Goal: Task Accomplishment & Management: Manage account settings

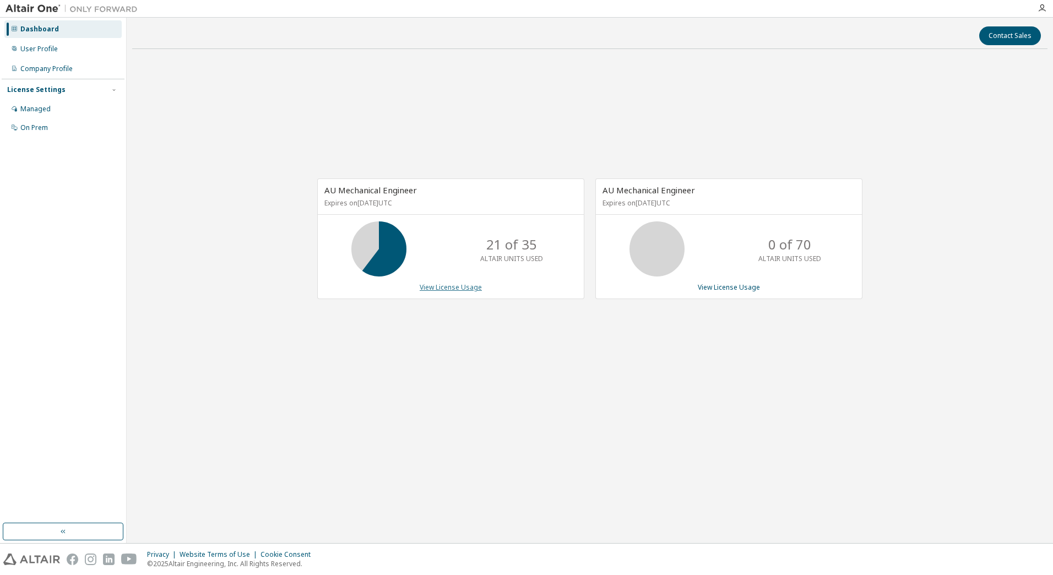
click at [439, 291] on link "View License Usage" at bounding box center [451, 286] width 62 height 9
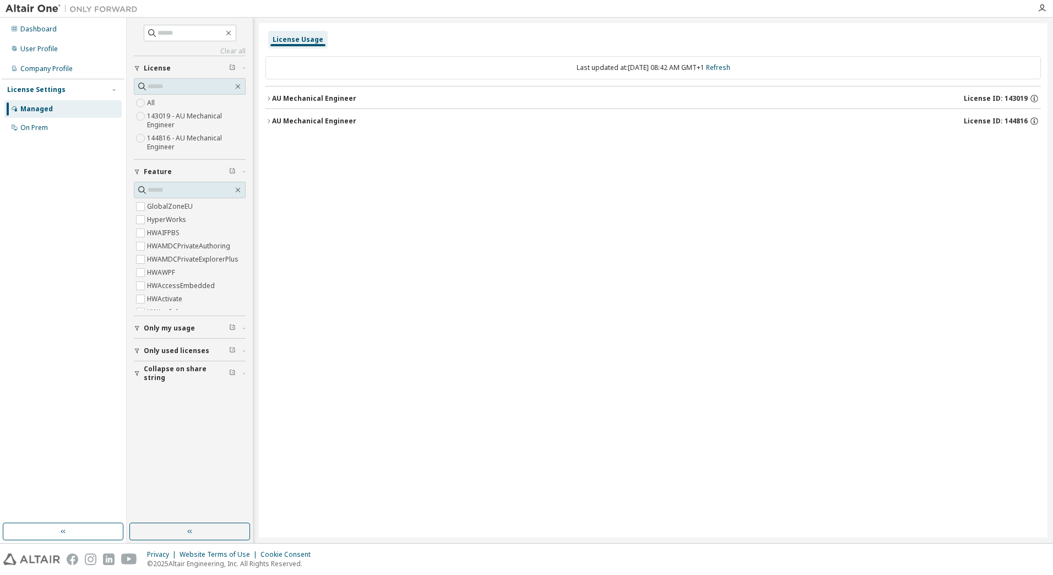
click at [330, 96] on div "AU Mechanical Engineer" at bounding box center [314, 98] width 84 height 9
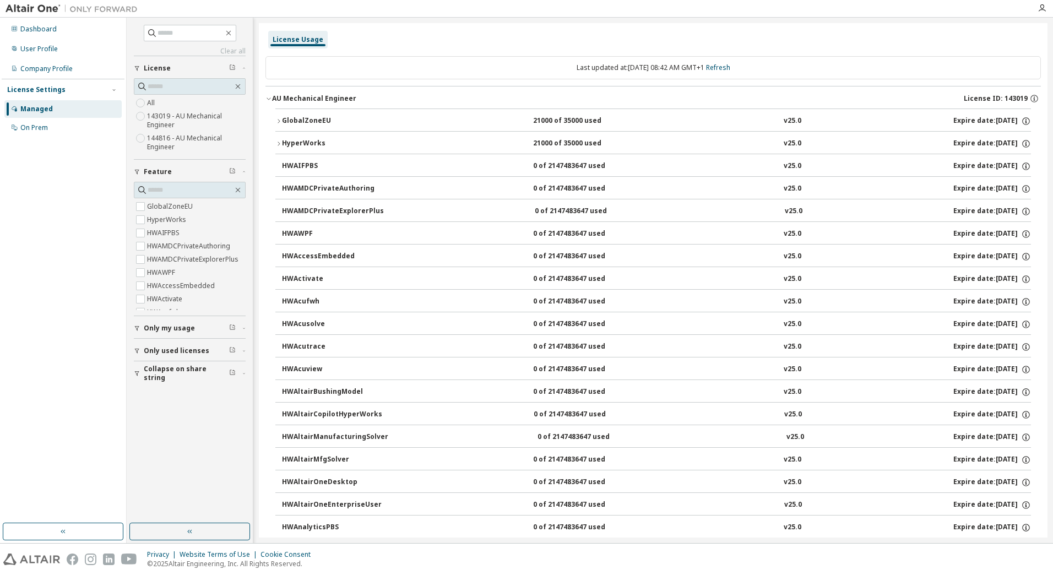
click at [329, 119] on div "GlobalZoneEU" at bounding box center [331, 121] width 99 height 10
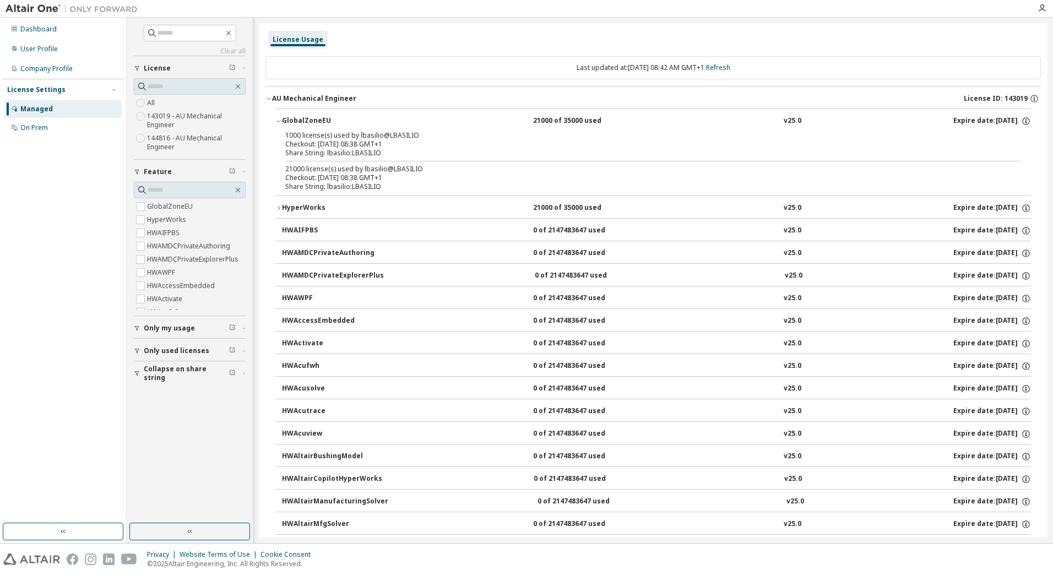
click at [329, 117] on div "GlobalZoneEU" at bounding box center [331, 121] width 99 height 10
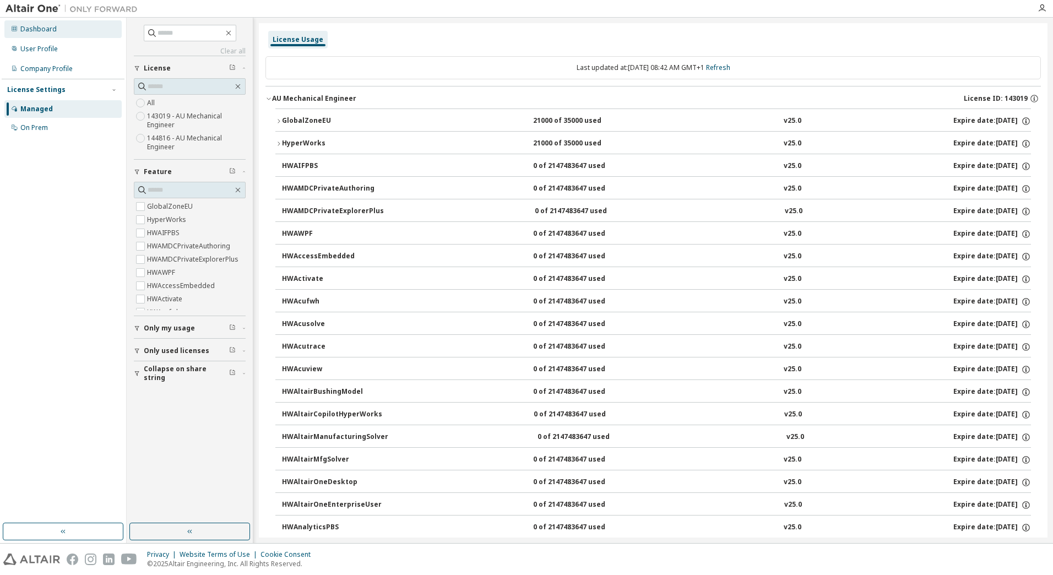
click at [24, 31] on div "Dashboard" at bounding box center [38, 29] width 36 height 9
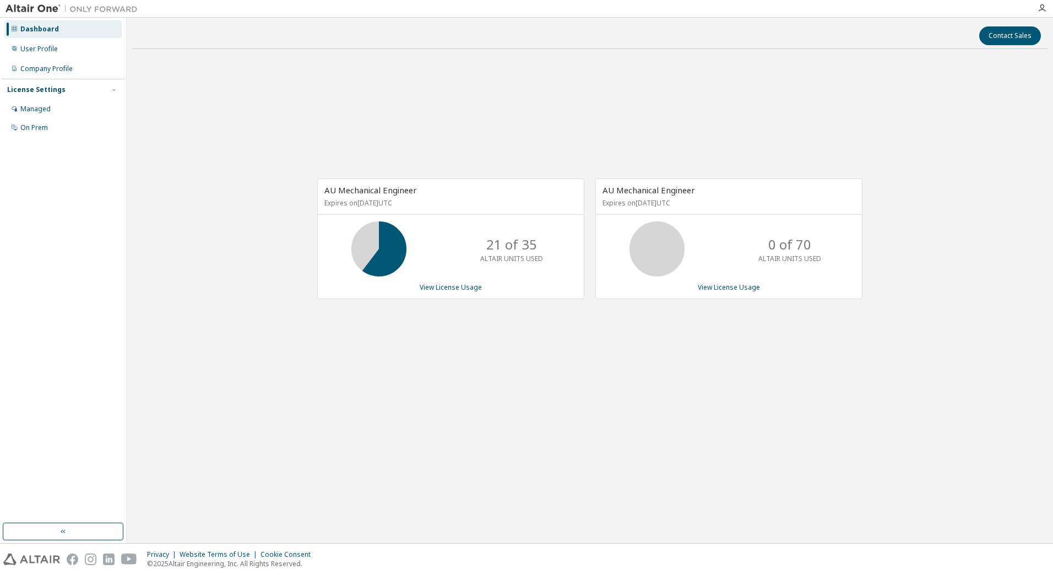
click at [113, 369] on div "Dashboard User Profile Company Profile License Settings Managed On Prem" at bounding box center [63, 270] width 123 height 502
click at [444, 291] on link "View License Usage" at bounding box center [451, 286] width 62 height 9
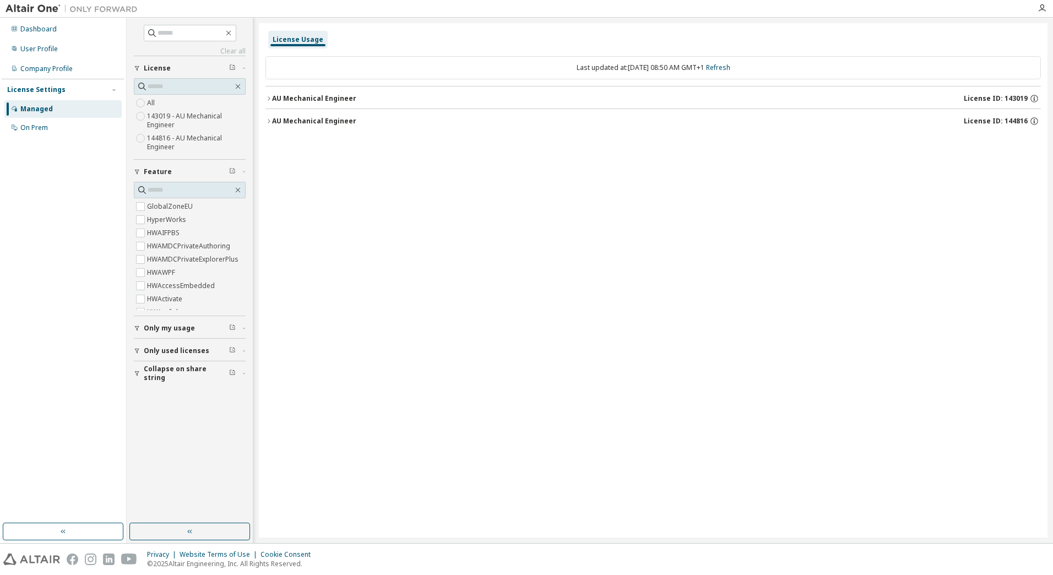
click at [164, 326] on span "Only my usage" at bounding box center [169, 328] width 51 height 9
click at [179, 324] on span "Only my usage" at bounding box center [169, 328] width 51 height 9
click at [84, 51] on div "User Profile" at bounding box center [62, 49] width 117 height 18
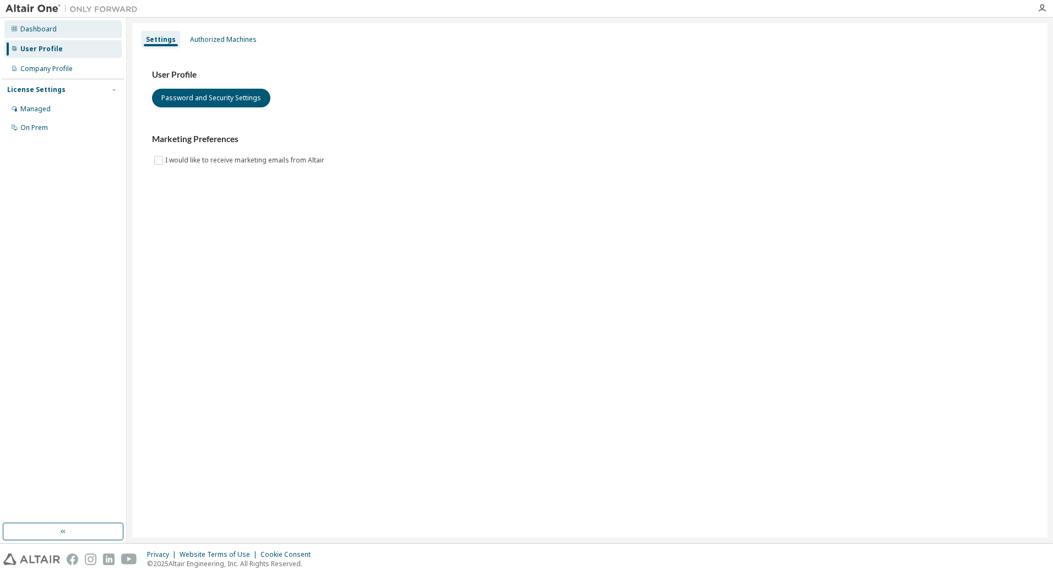
click at [74, 35] on div "Dashboard" at bounding box center [62, 29] width 117 height 18
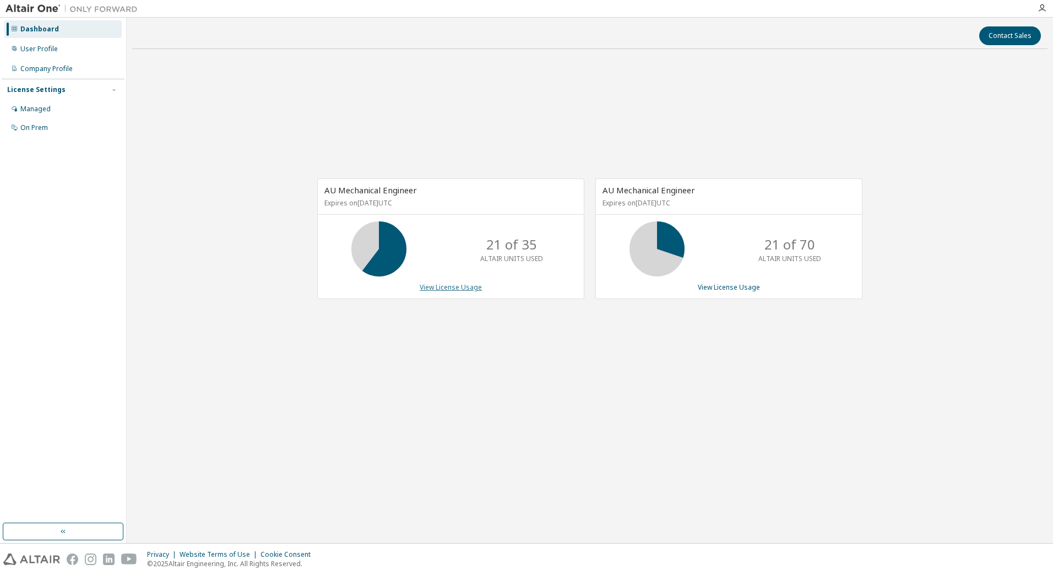
click at [471, 284] on link "View License Usage" at bounding box center [451, 286] width 62 height 9
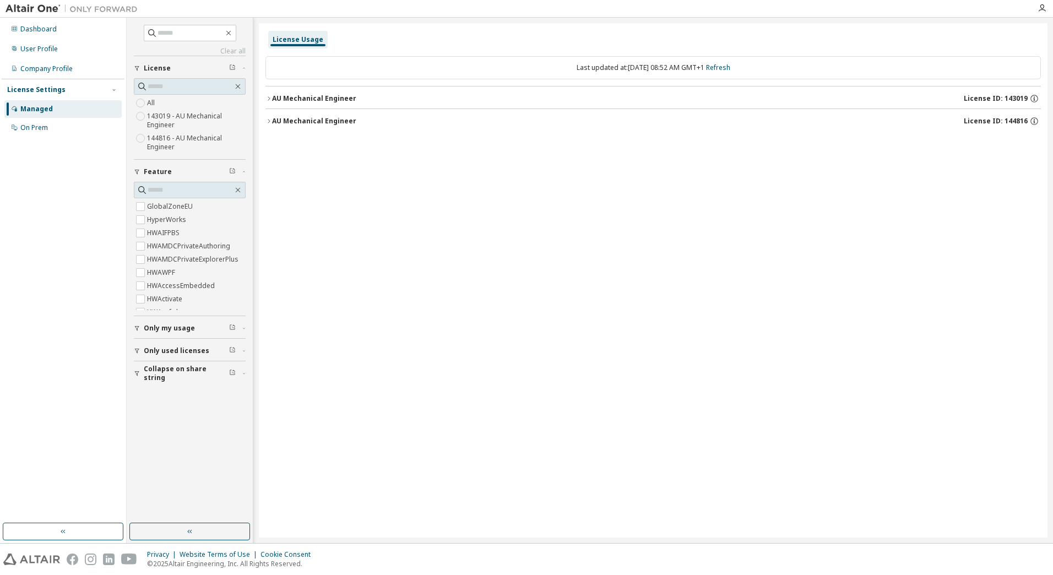
click at [321, 109] on button "AU Mechanical Engineer License ID: 144816" at bounding box center [652, 121] width 775 height 24
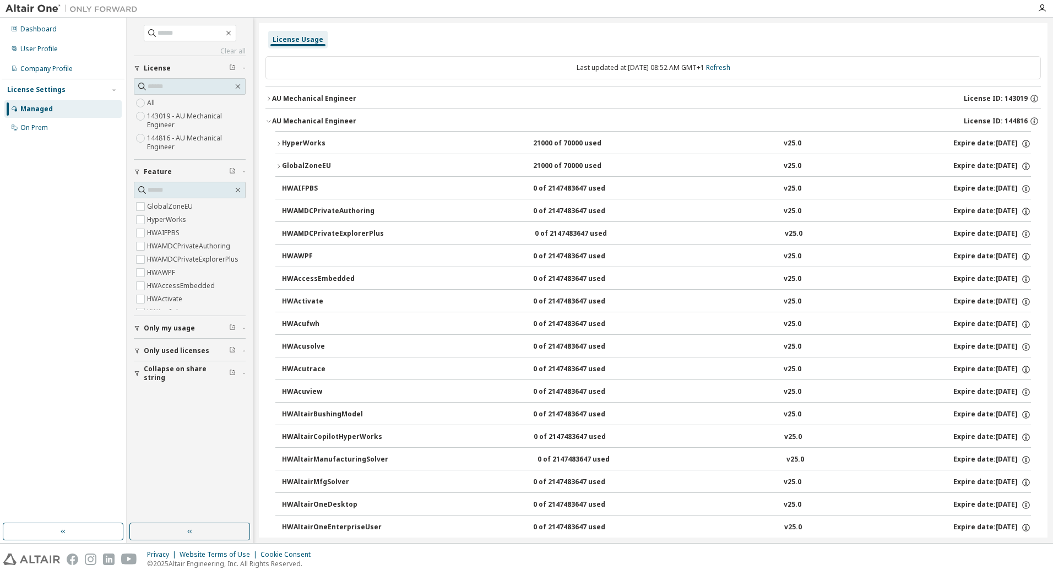
click at [319, 100] on div "AU Mechanical Engineer" at bounding box center [314, 98] width 84 height 9
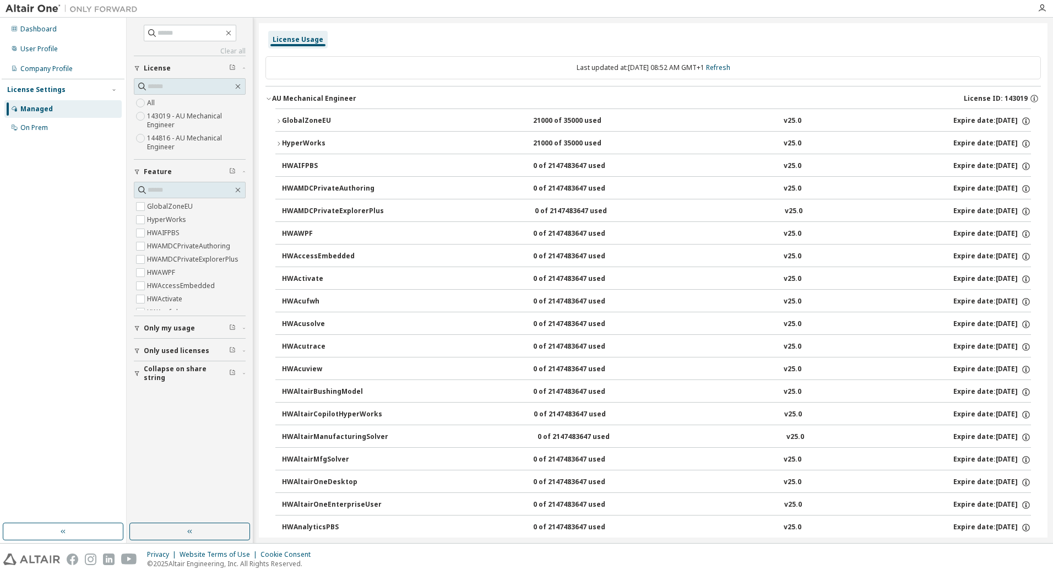
click at [307, 119] on div "GlobalZoneEU" at bounding box center [331, 121] width 99 height 10
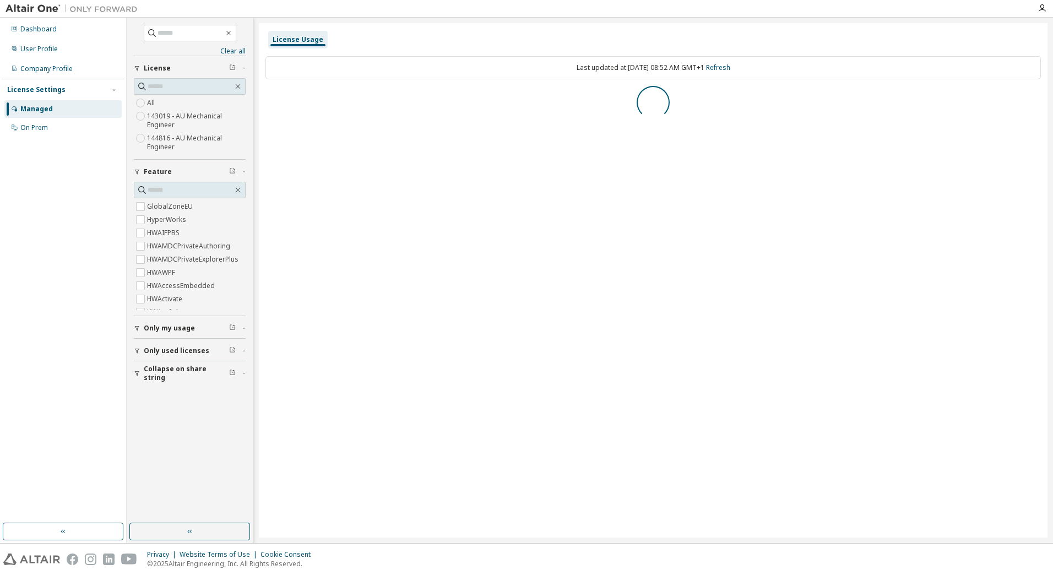
click at [340, 101] on div at bounding box center [652, 102] width 775 height 33
click at [340, 101] on div "AU Mechanical Engineer" at bounding box center [314, 98] width 84 height 9
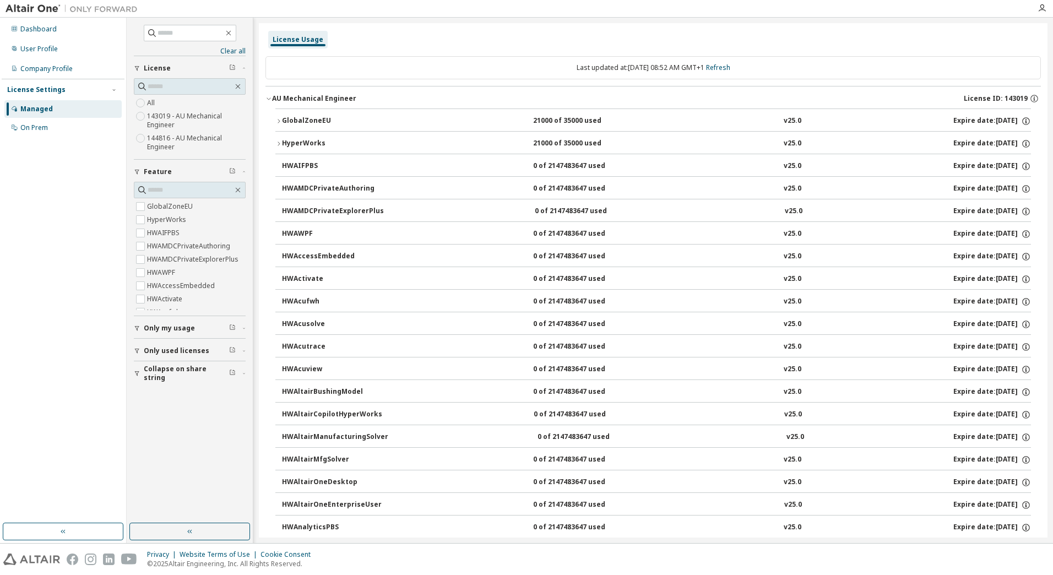
click at [341, 119] on div "GlobalZoneEU" at bounding box center [331, 121] width 99 height 10
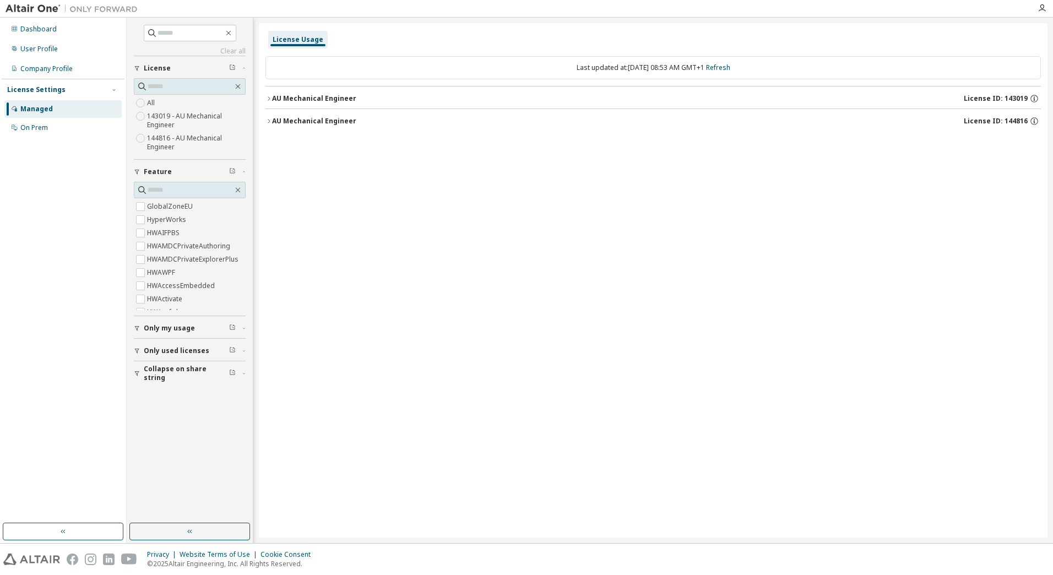
click at [348, 102] on div "AU Mechanical Engineer" at bounding box center [314, 98] width 84 height 9
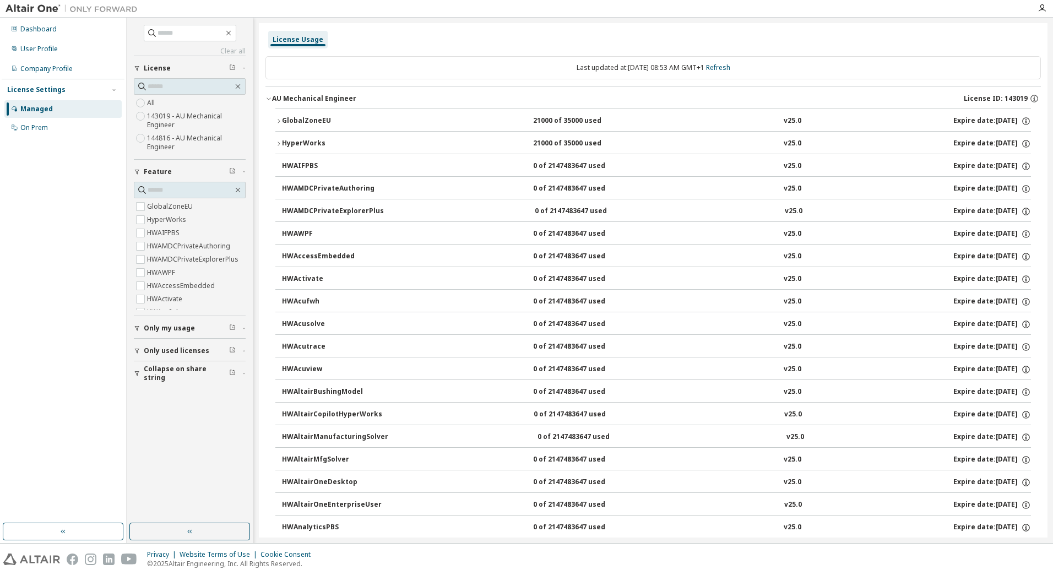
click at [339, 117] on div "GlobalZoneEU" at bounding box center [331, 121] width 99 height 10
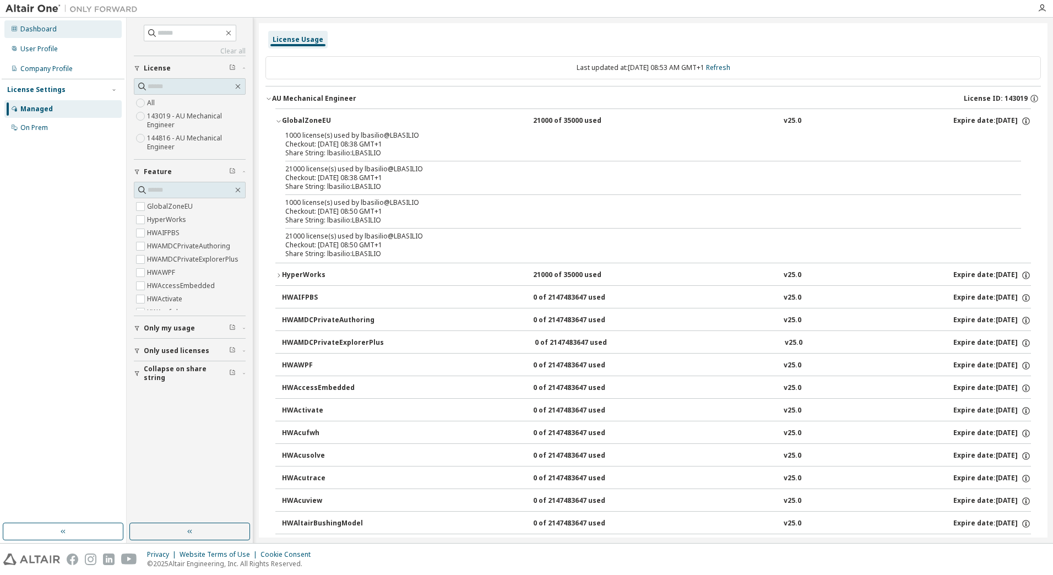
click at [53, 31] on div "Dashboard" at bounding box center [38, 29] width 36 height 9
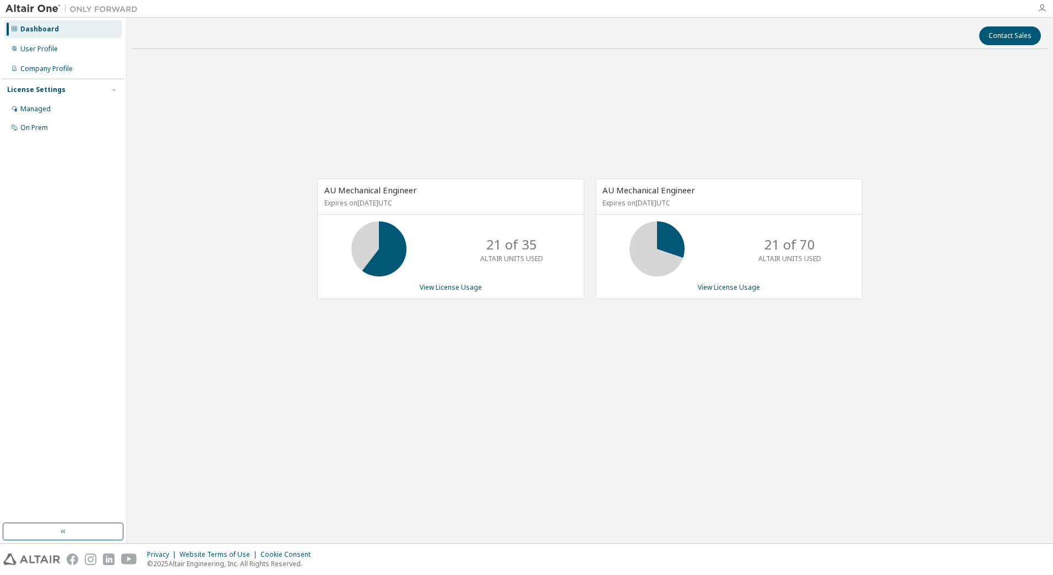
click at [1041, 10] on icon "button" at bounding box center [1041, 8] width 9 height 9
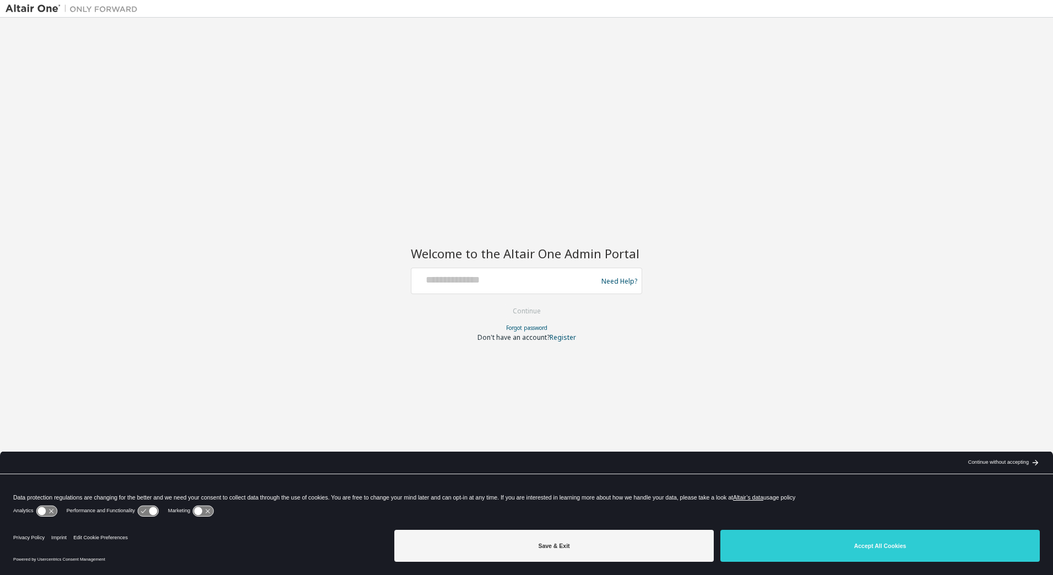
click at [518, 289] on div at bounding box center [506, 280] width 180 height 21
click at [515, 279] on input "text" at bounding box center [506, 278] width 180 height 16
type input "**********"
click at [527, 313] on button "Continue" at bounding box center [526, 311] width 51 height 17
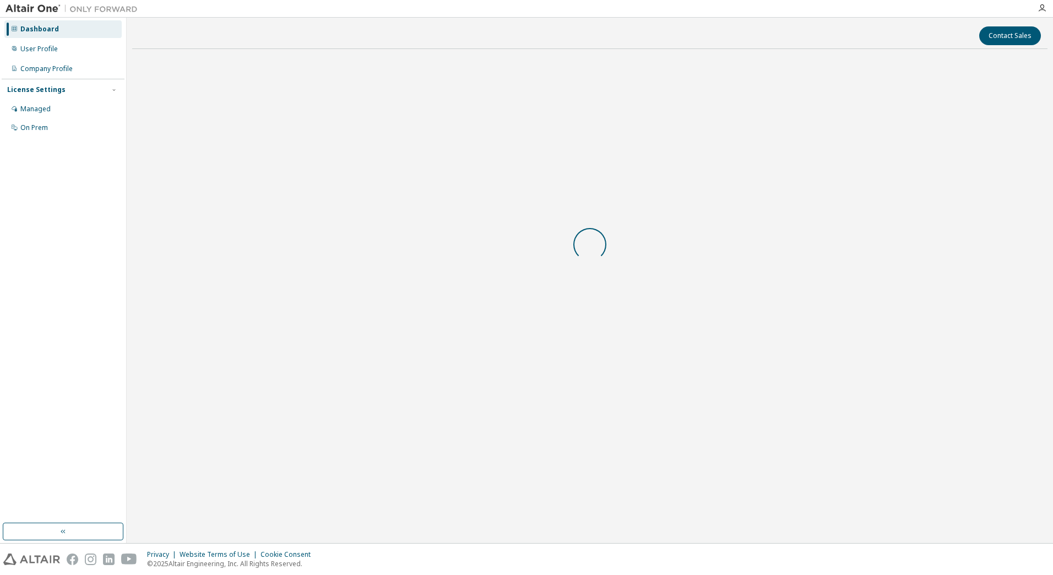
click at [883, 530] on div "Contact Sales" at bounding box center [589, 280] width 915 height 514
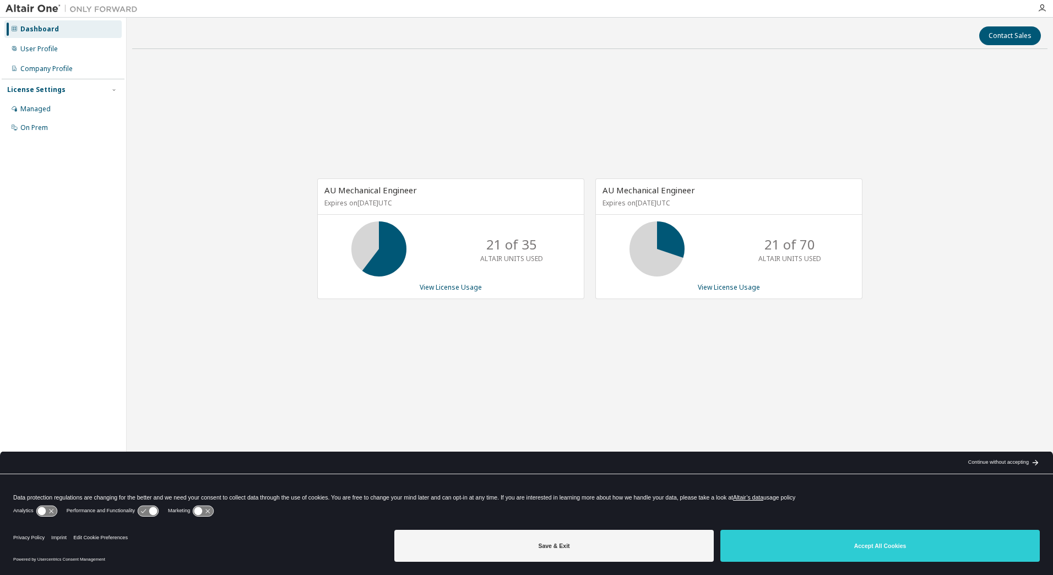
click at [878, 553] on button "Accept All Cookies" at bounding box center [879, 546] width 319 height 32
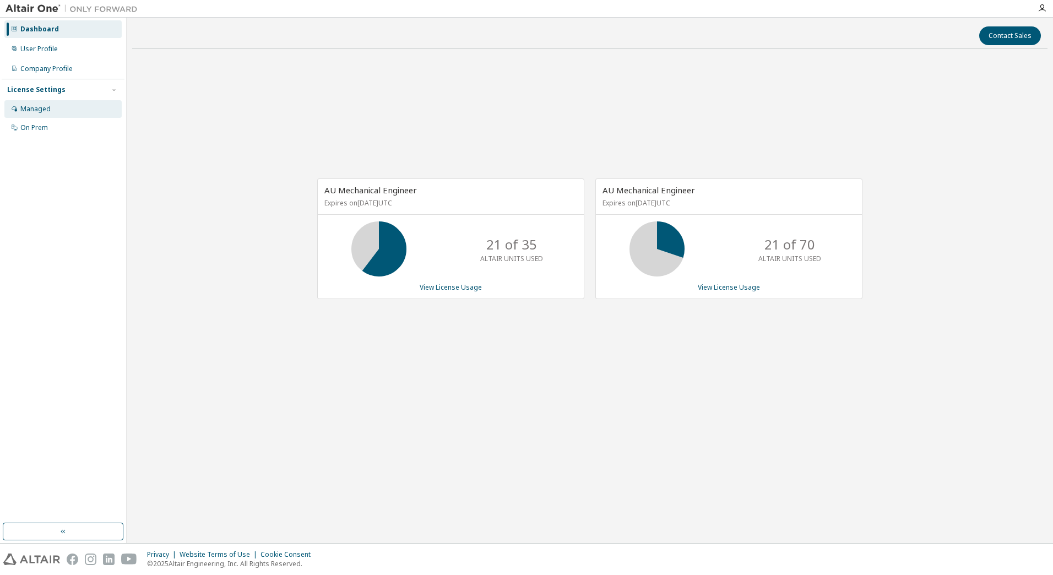
click at [29, 114] on div "Managed" at bounding box center [62, 109] width 117 height 18
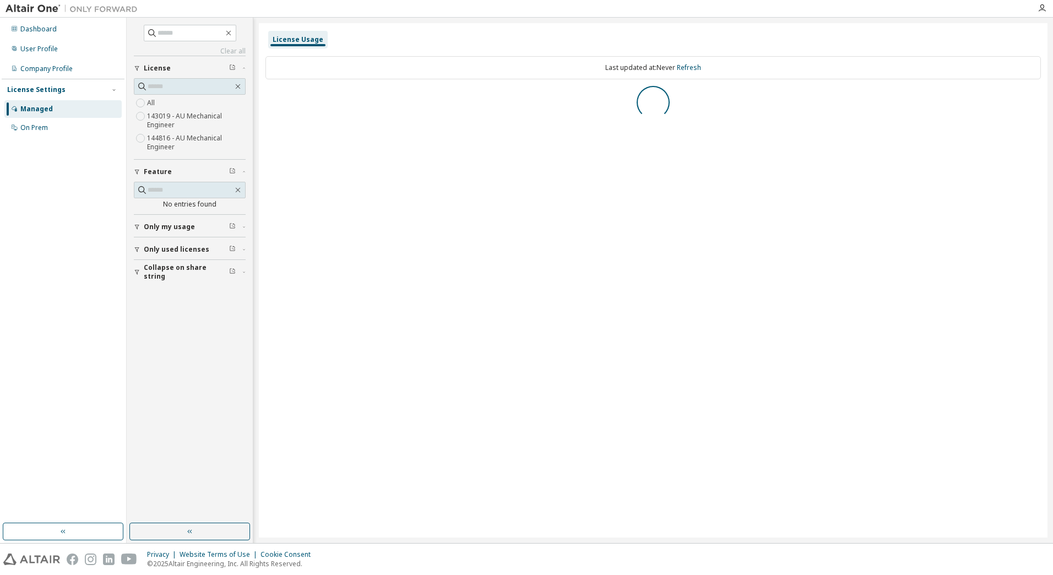
click at [193, 112] on label "143019 - AU Mechanical Engineer" at bounding box center [196, 121] width 99 height 22
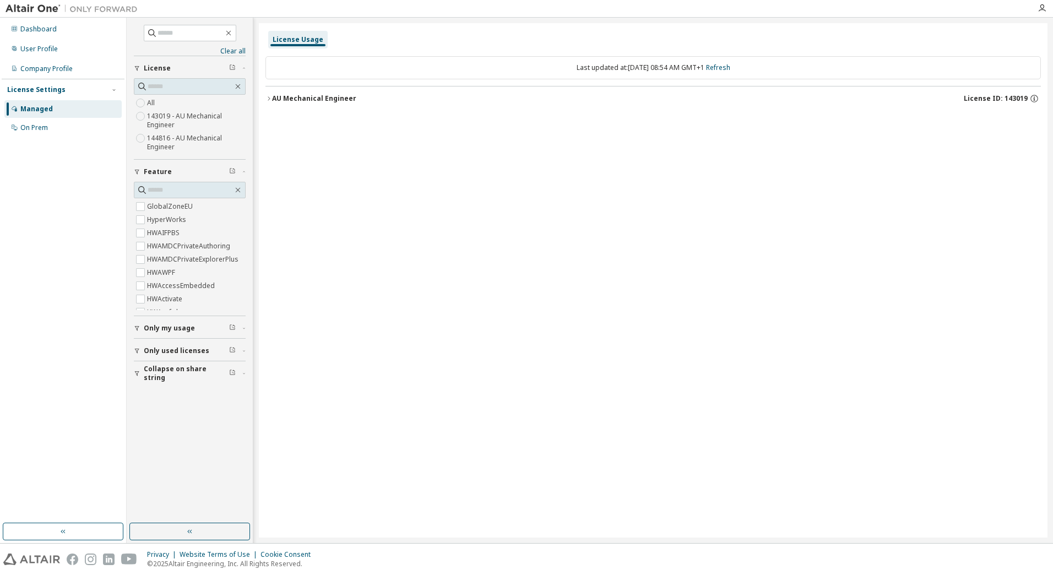
click at [287, 101] on div "AU Mechanical Engineer" at bounding box center [314, 98] width 84 height 9
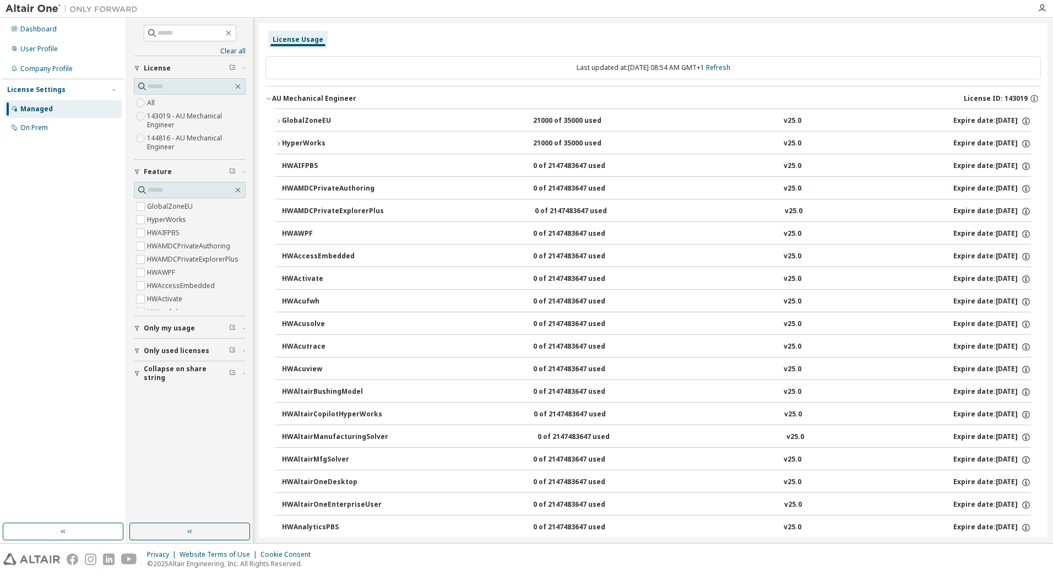
click at [283, 94] on div "AU Mechanical Engineer" at bounding box center [314, 98] width 84 height 9
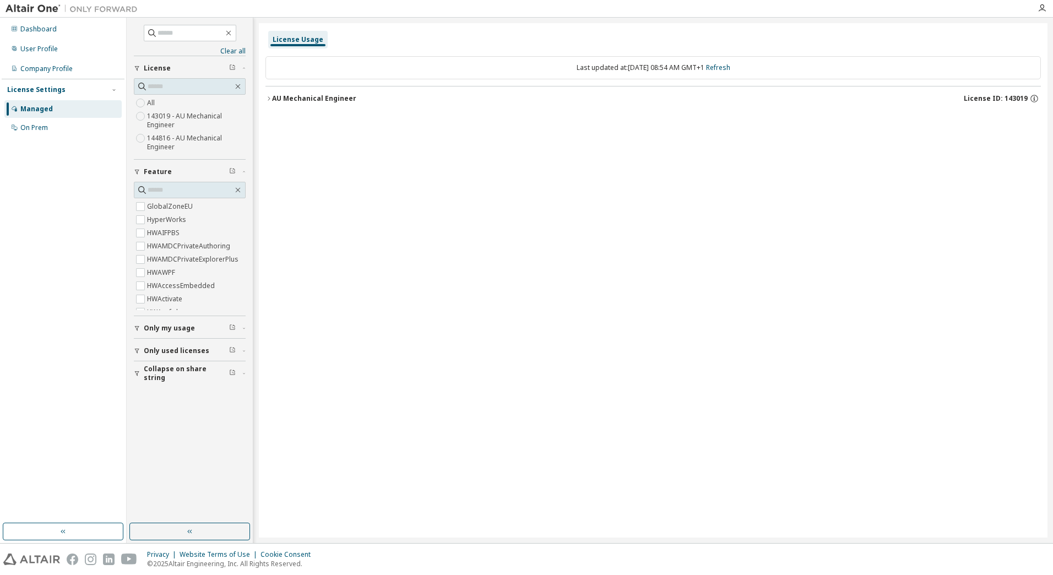
click at [277, 94] on div "AU Mechanical Engineer" at bounding box center [314, 98] width 84 height 9
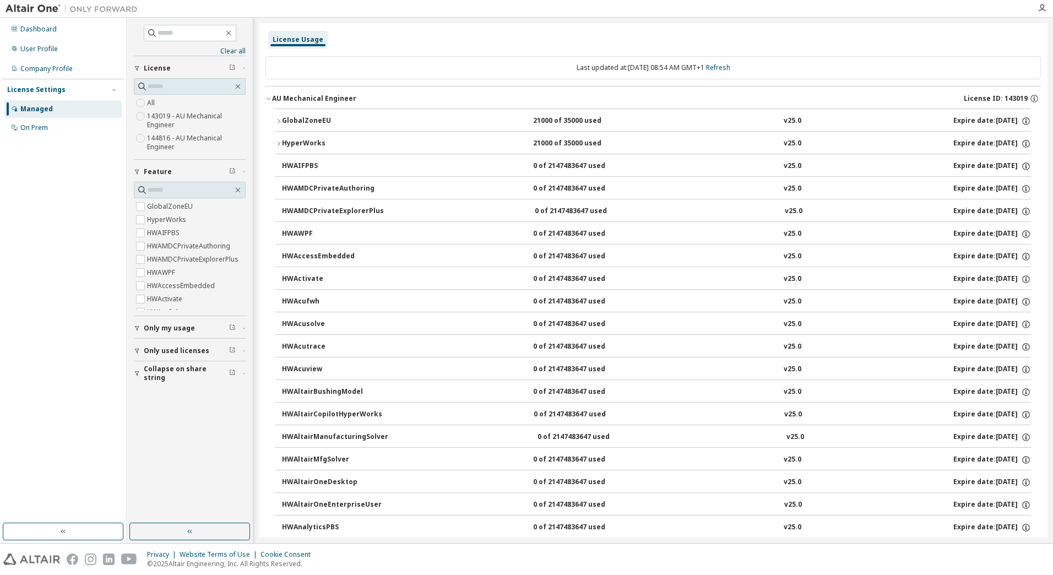
click at [276, 113] on button "GlobalZoneEU 21000 of 35000 used v25.0 Expire date: 2026-06-01" at bounding box center [652, 121] width 755 height 24
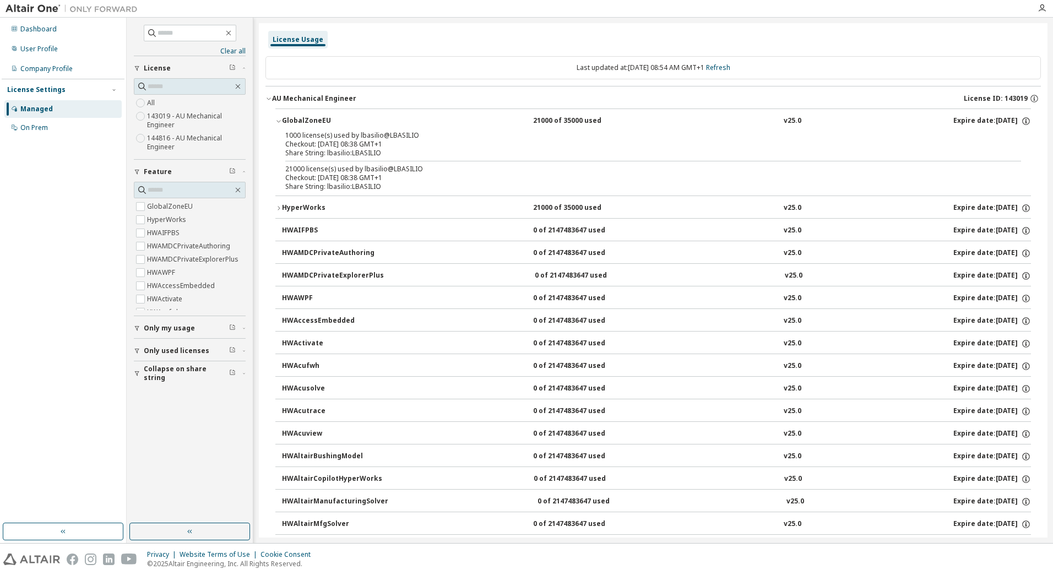
click at [317, 149] on div "Share String: lbasilio:LBASILIO" at bounding box center [639, 153] width 709 height 9
click at [293, 176] on div "Checkout: 2025-09-05 08:38 GMT+1" at bounding box center [639, 177] width 709 height 9
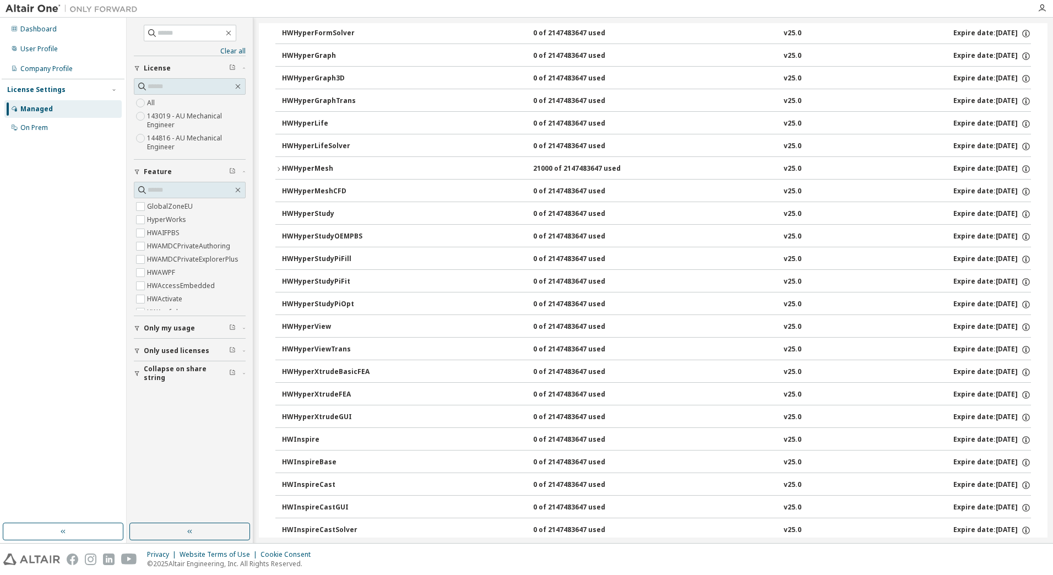
scroll to position [1872, 0]
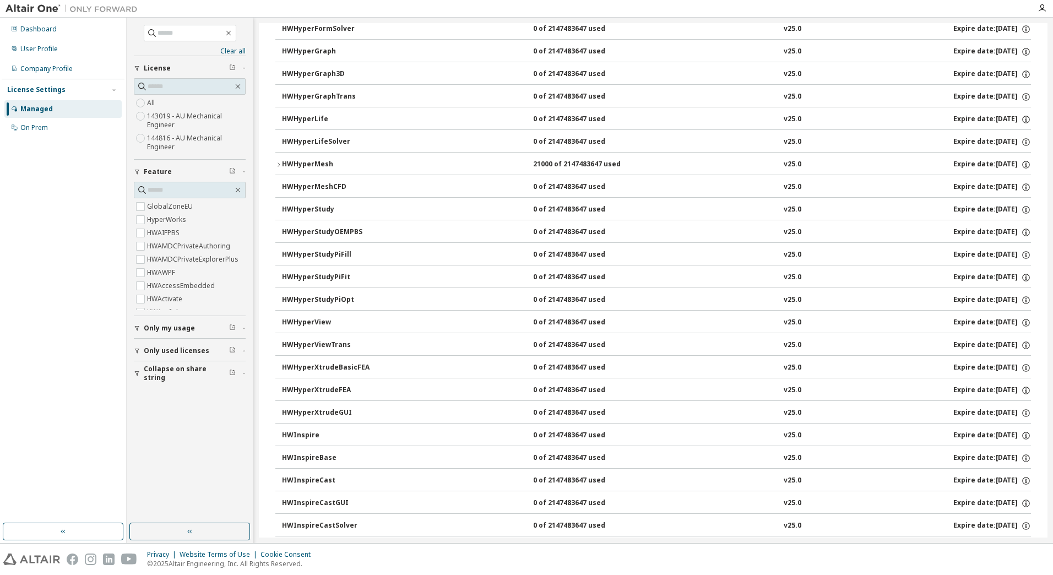
click at [172, 370] on span "Collapse on share string" at bounding box center [186, 373] width 85 height 18
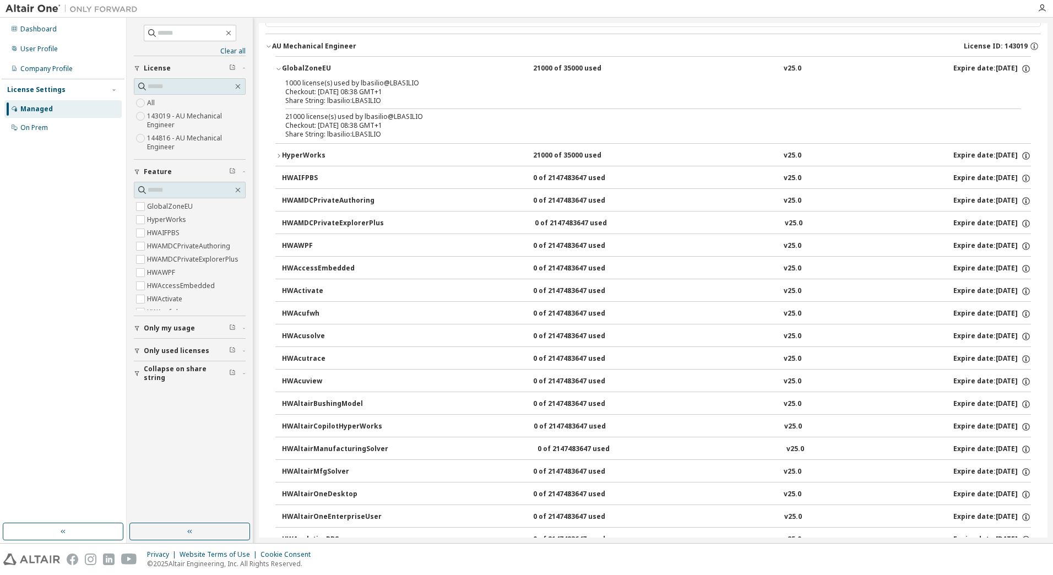
scroll to position [0, 0]
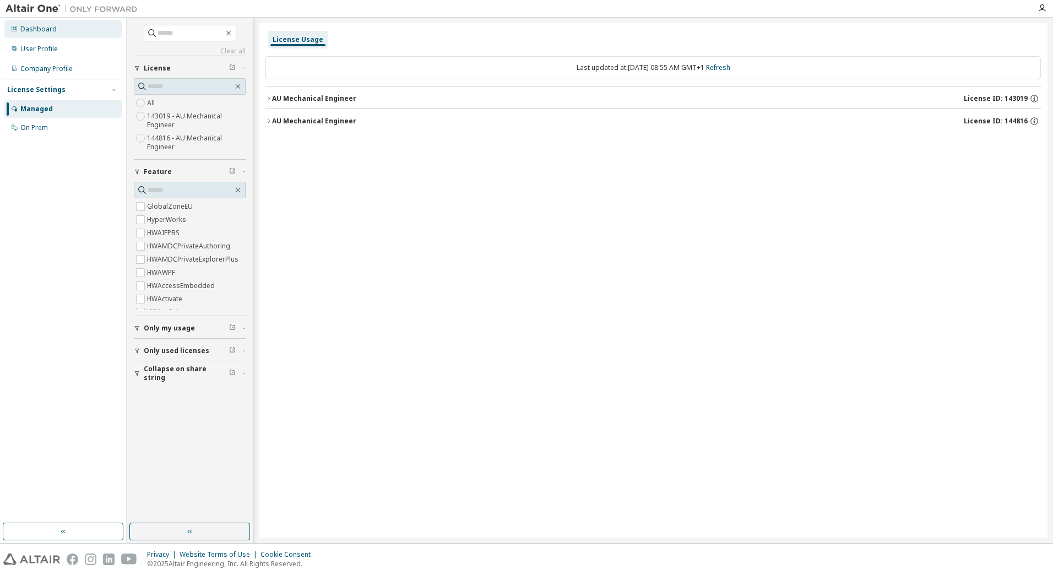
click at [28, 28] on div "Dashboard" at bounding box center [38, 29] width 36 height 9
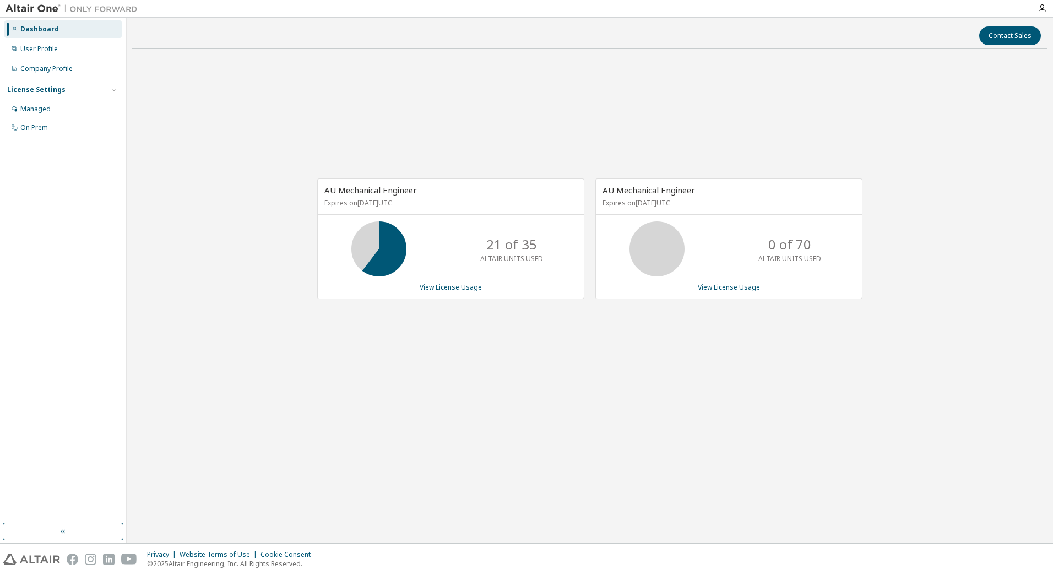
click at [237, 66] on div "AU Mechanical Engineer Expires on June 1, 2026 UTC 21 of 35 ALTAIR UNITS USED V…" at bounding box center [589, 245] width 915 height 374
click at [432, 291] on link "View License Usage" at bounding box center [451, 286] width 62 height 9
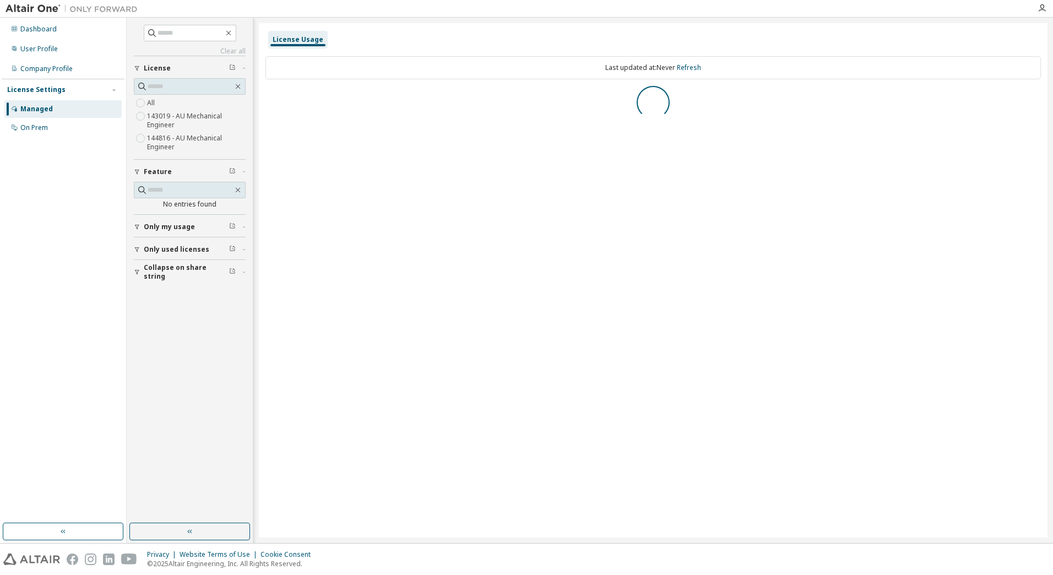
click at [205, 117] on label "143019 - AU Mechanical Engineer" at bounding box center [196, 121] width 99 height 22
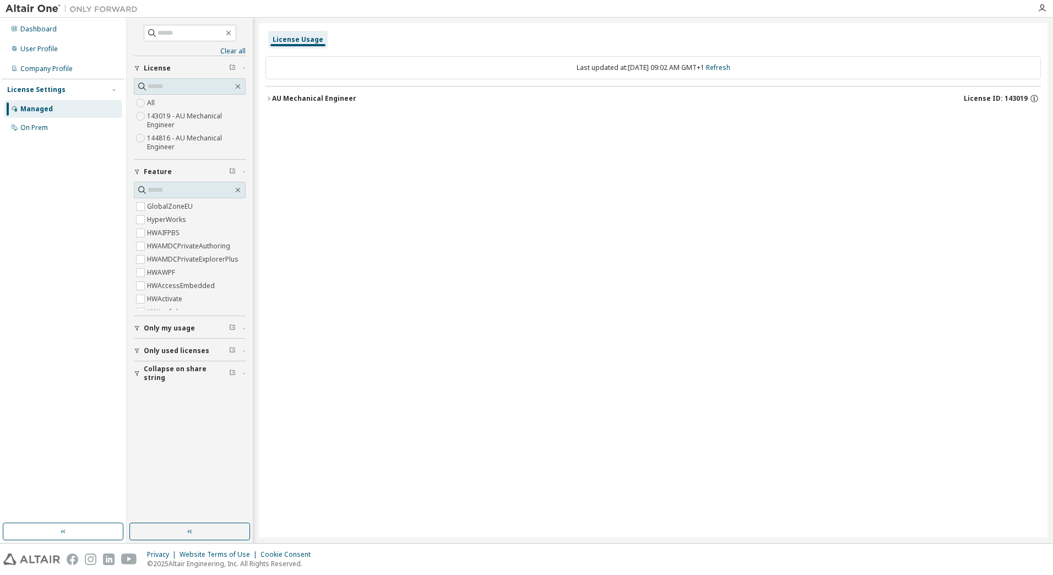
click at [304, 97] on div "AU Mechanical Engineer" at bounding box center [314, 98] width 84 height 9
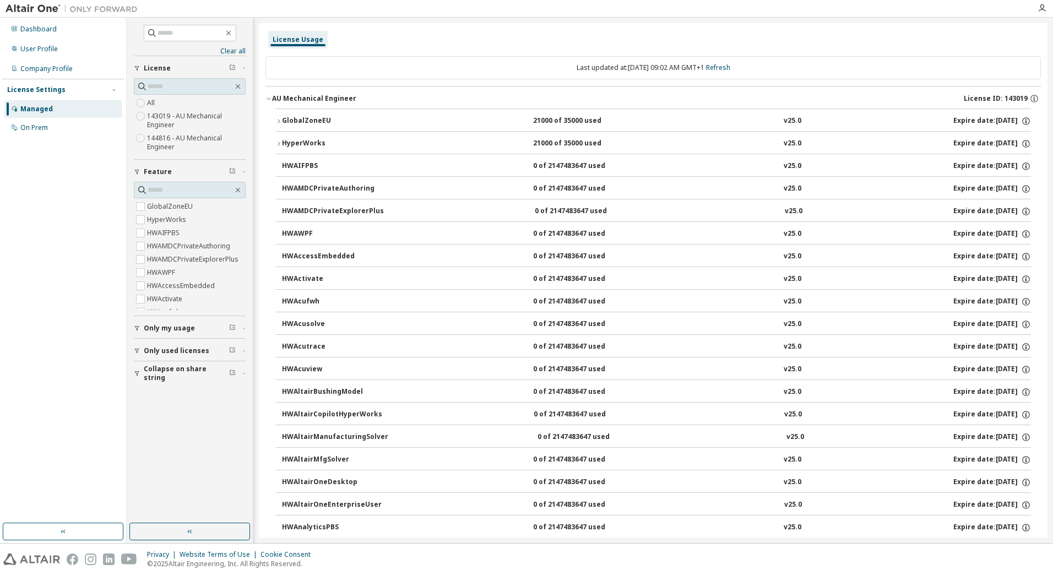
click at [304, 115] on button "GlobalZoneEU 21000 of 35000 used v25.0 Expire date: [DATE]" at bounding box center [652, 121] width 755 height 24
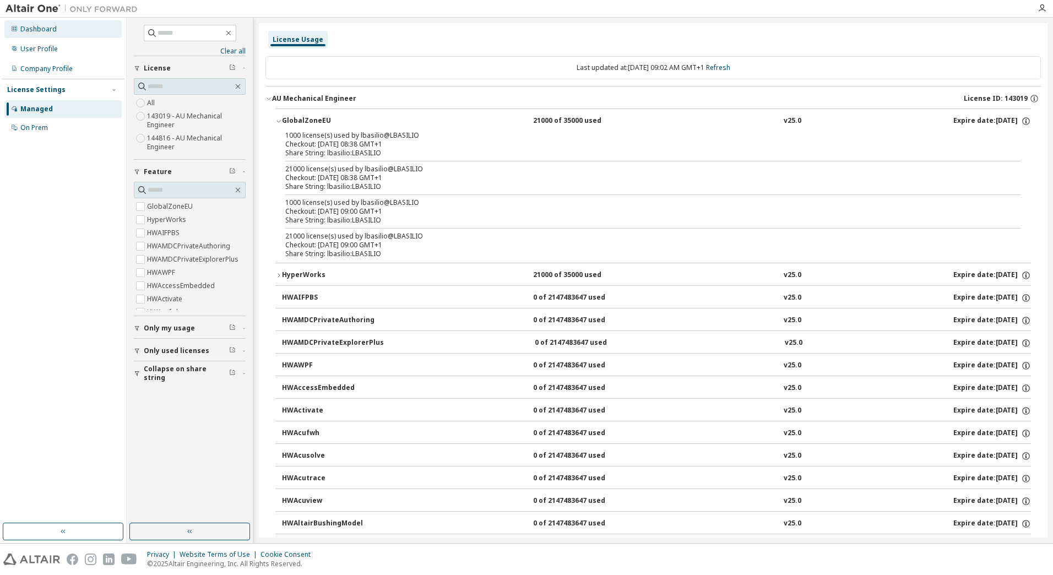
click at [37, 28] on div "Dashboard" at bounding box center [38, 29] width 36 height 9
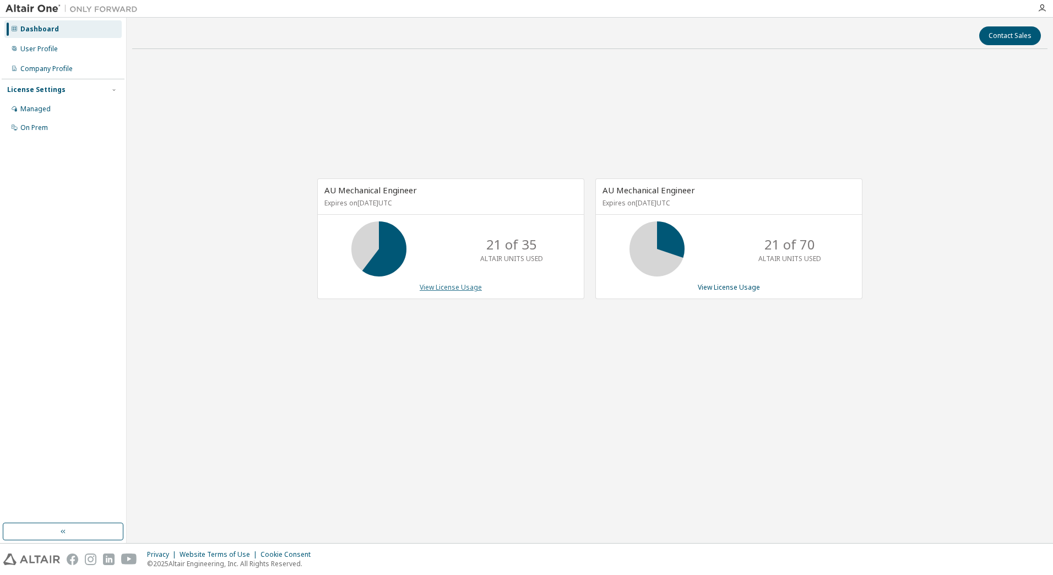
click at [439, 291] on link "View License Usage" at bounding box center [451, 286] width 62 height 9
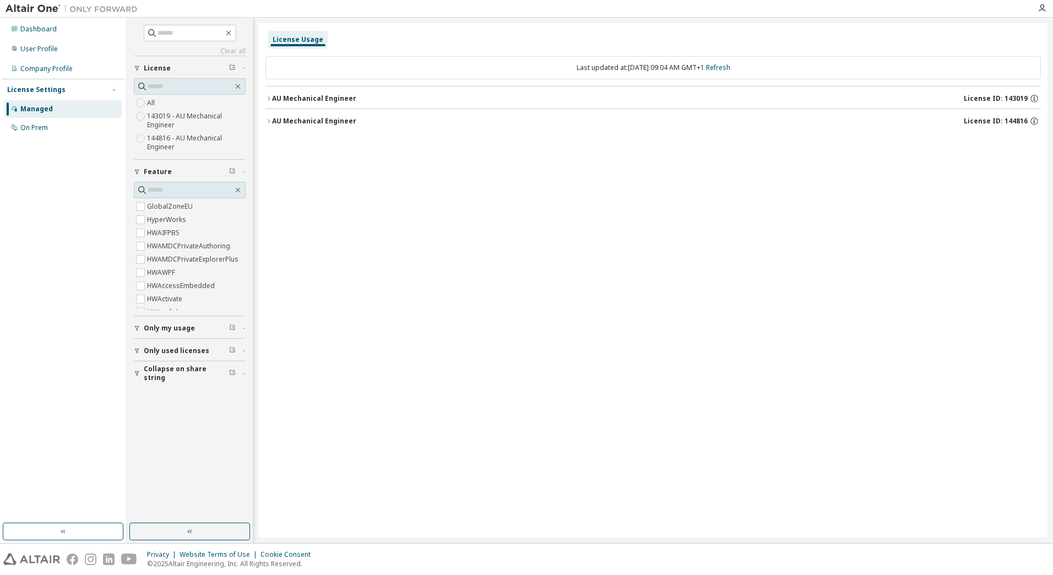
click at [194, 120] on label "143019 - AU Mechanical Engineer" at bounding box center [196, 121] width 99 height 22
click at [297, 91] on div at bounding box center [652, 102] width 775 height 33
click at [278, 97] on div "AU Mechanical Engineer" at bounding box center [314, 98] width 84 height 9
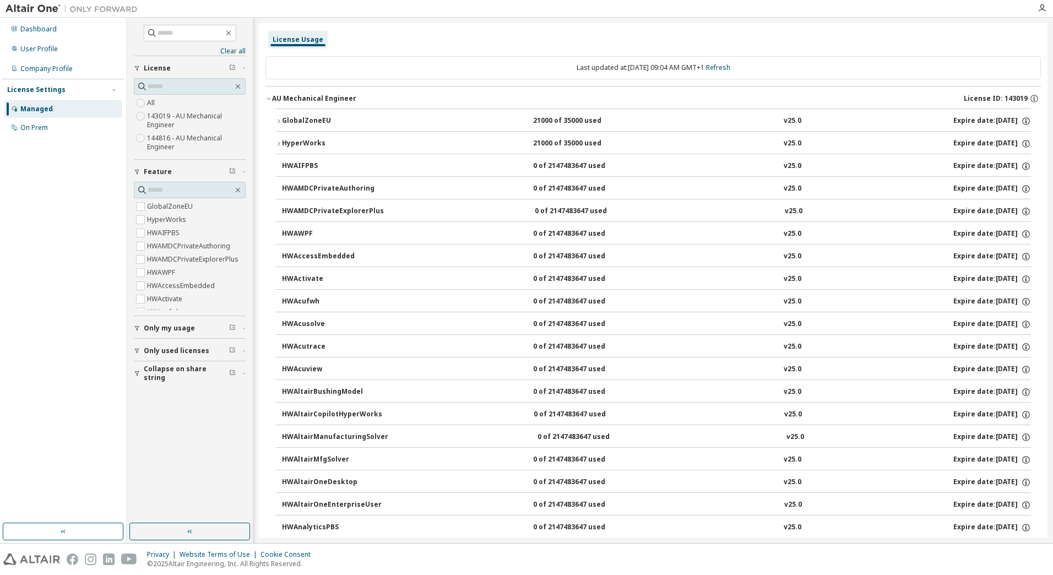
click at [287, 123] on div "GlobalZoneEU" at bounding box center [331, 121] width 99 height 10
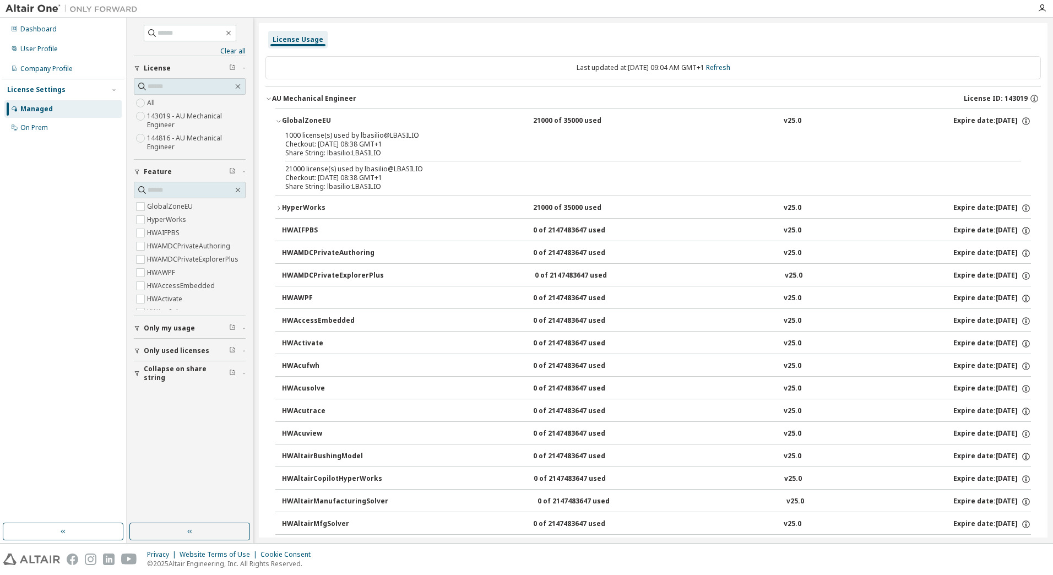
click at [290, 187] on div "Share String: lbasilio:LBASILIO" at bounding box center [639, 186] width 709 height 9
click at [99, 26] on div "Dashboard" at bounding box center [62, 29] width 117 height 18
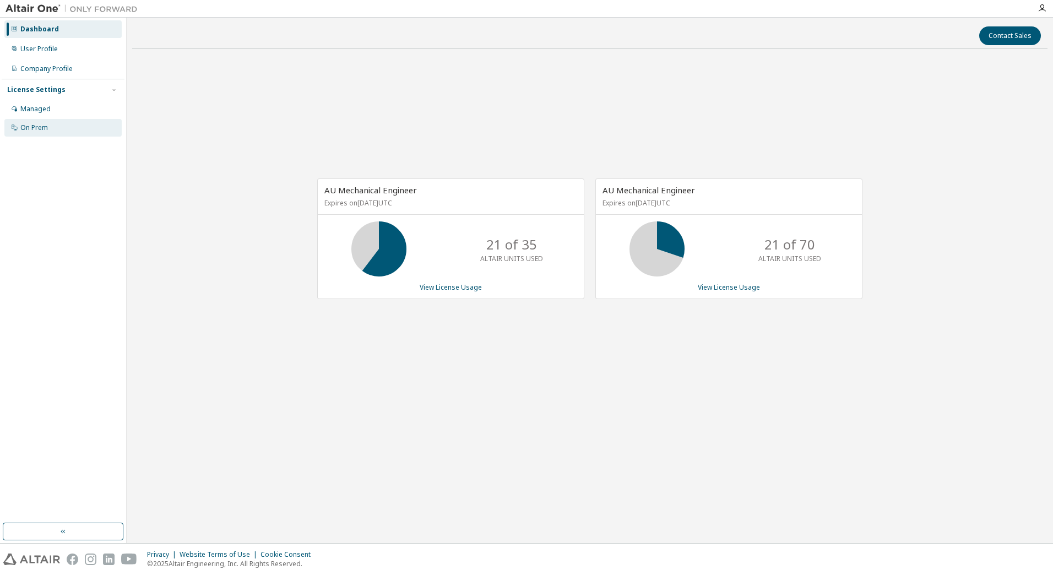
click at [59, 122] on div "On Prem" at bounding box center [62, 128] width 117 height 18
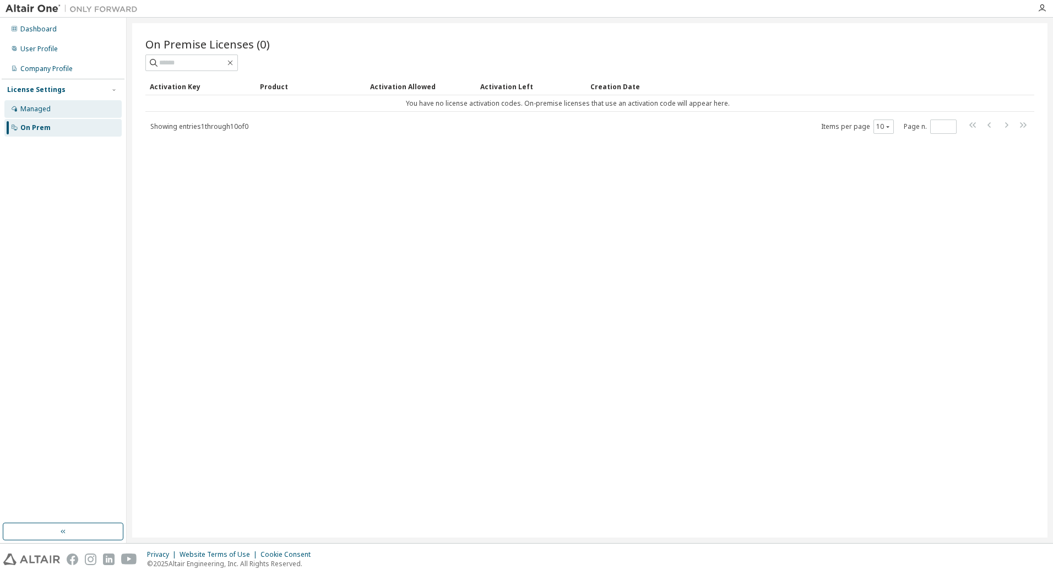
click at [59, 116] on div "Managed" at bounding box center [62, 109] width 117 height 18
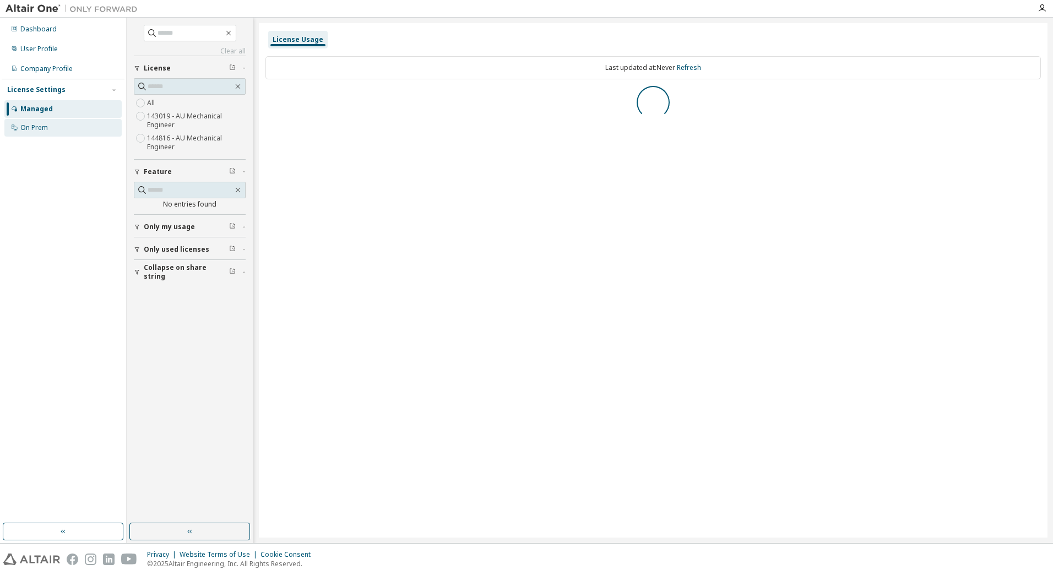
click at [58, 127] on div "On Prem" at bounding box center [62, 128] width 117 height 18
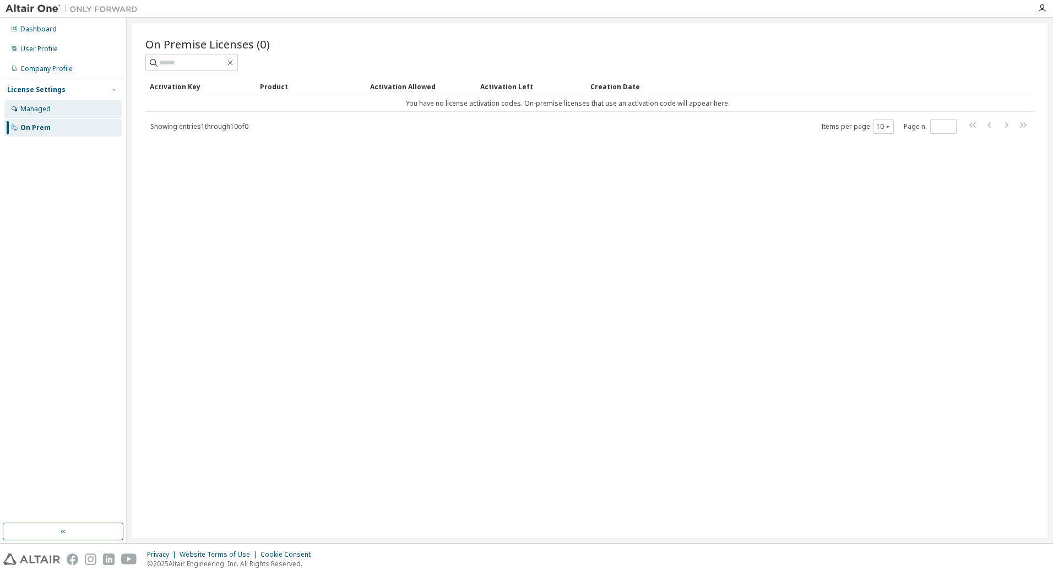
click at [59, 112] on div "Managed" at bounding box center [62, 109] width 117 height 18
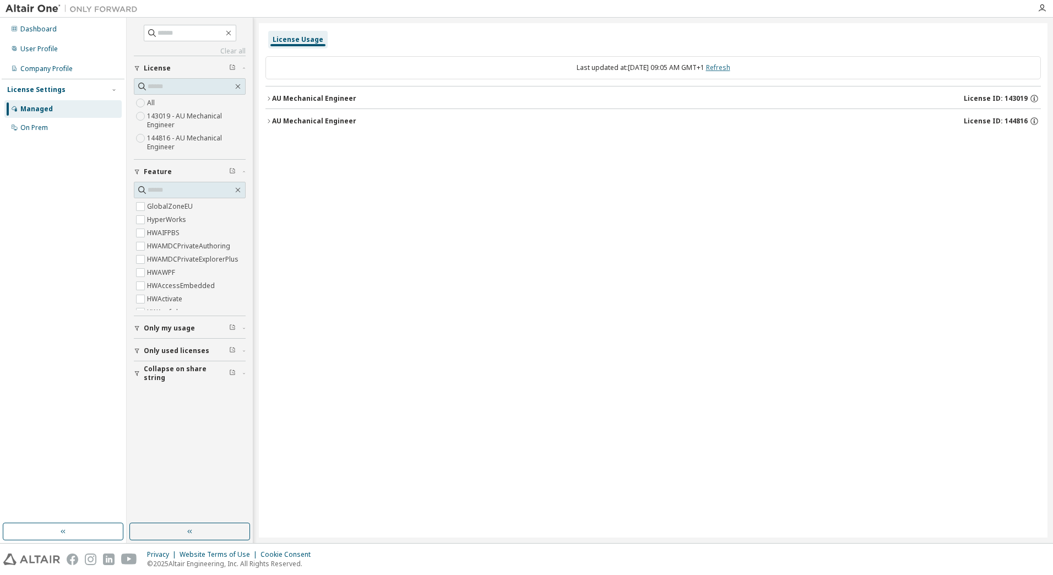
click at [730, 69] on link "Refresh" at bounding box center [718, 67] width 24 height 9
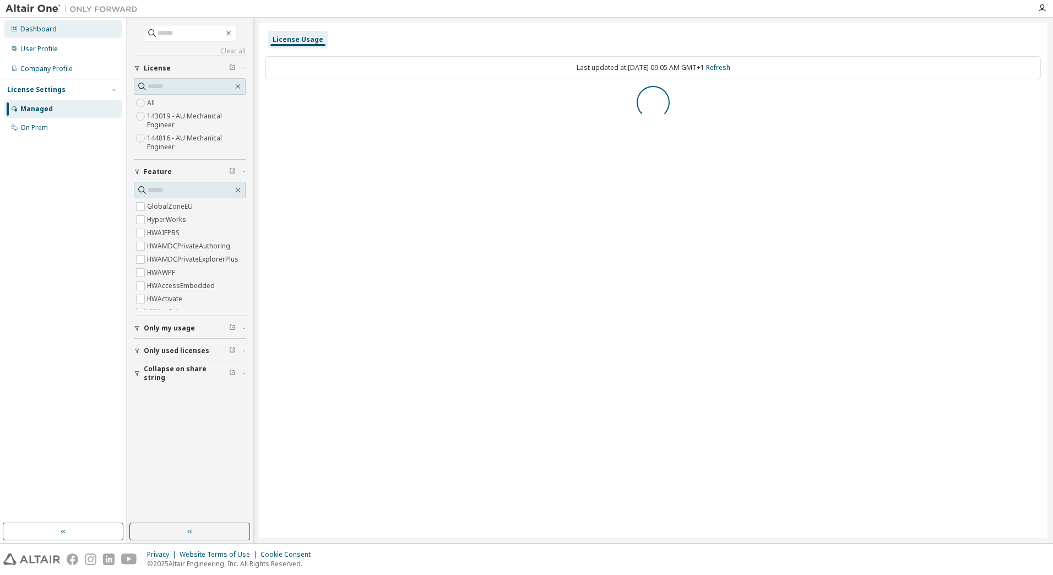
click at [55, 34] on div "Dashboard" at bounding box center [62, 29] width 117 height 18
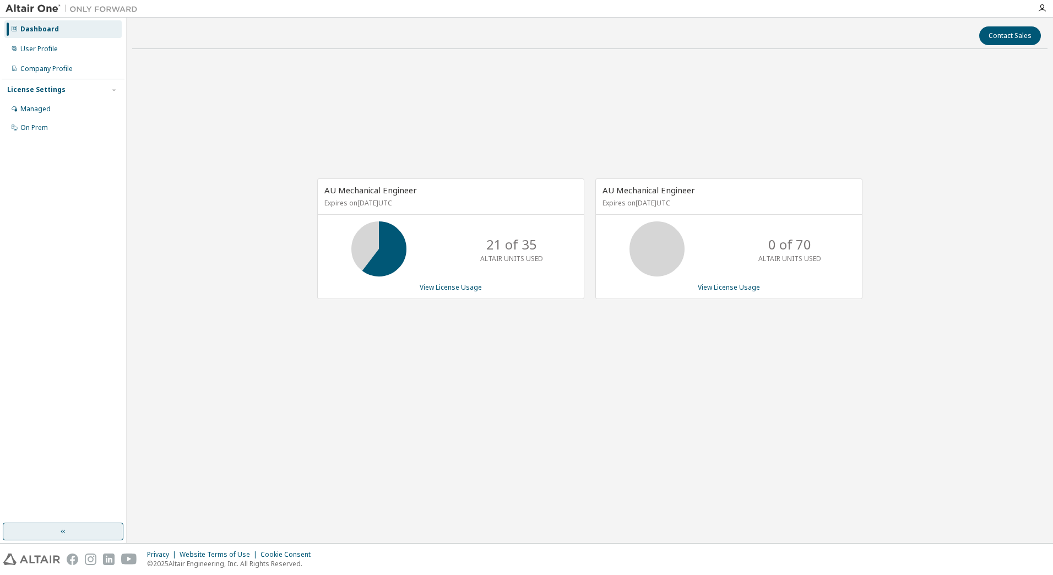
click at [98, 529] on button "button" at bounding box center [63, 532] width 121 height 18
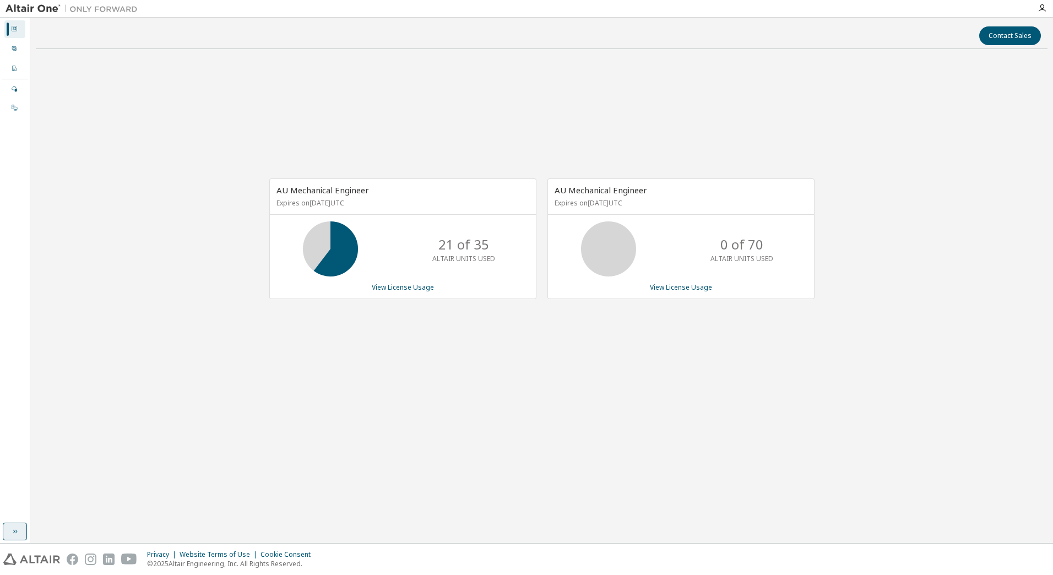
click at [10, 531] on icon "button" at bounding box center [14, 531] width 9 height 9
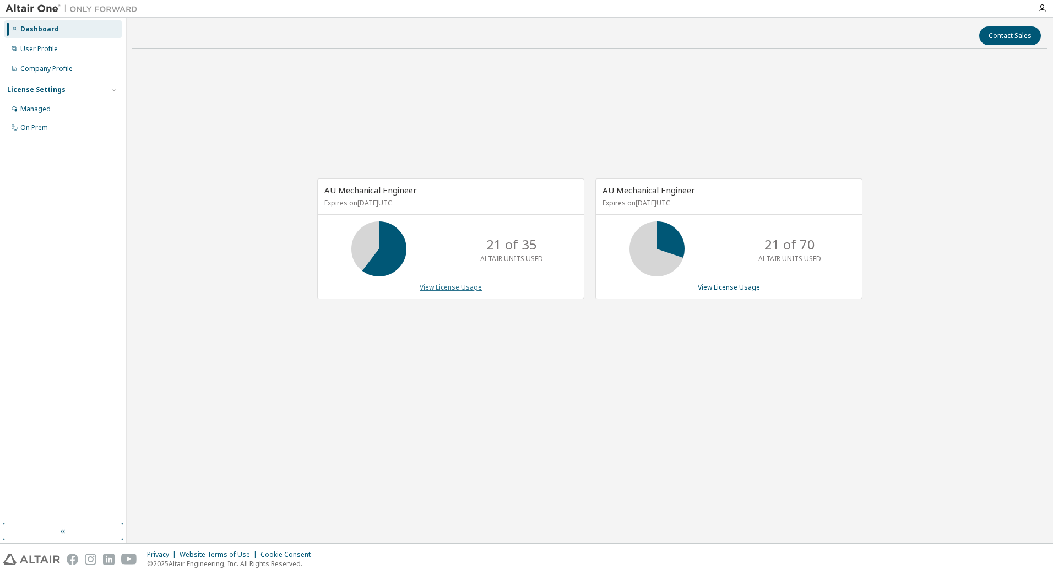
click at [432, 282] on link "View License Usage" at bounding box center [451, 286] width 62 height 9
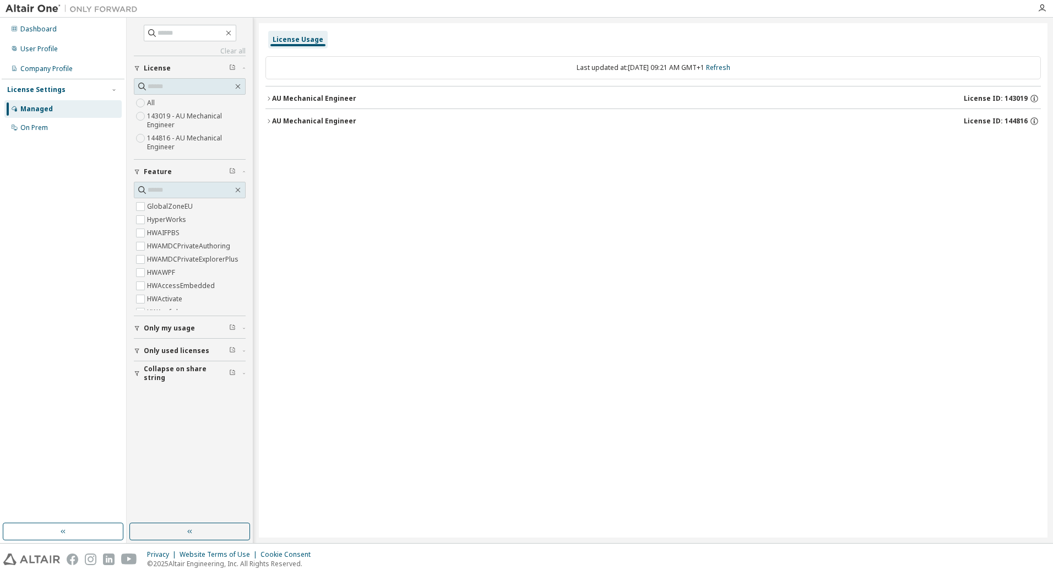
click at [307, 95] on div "AU Mechanical Engineer" at bounding box center [314, 98] width 84 height 9
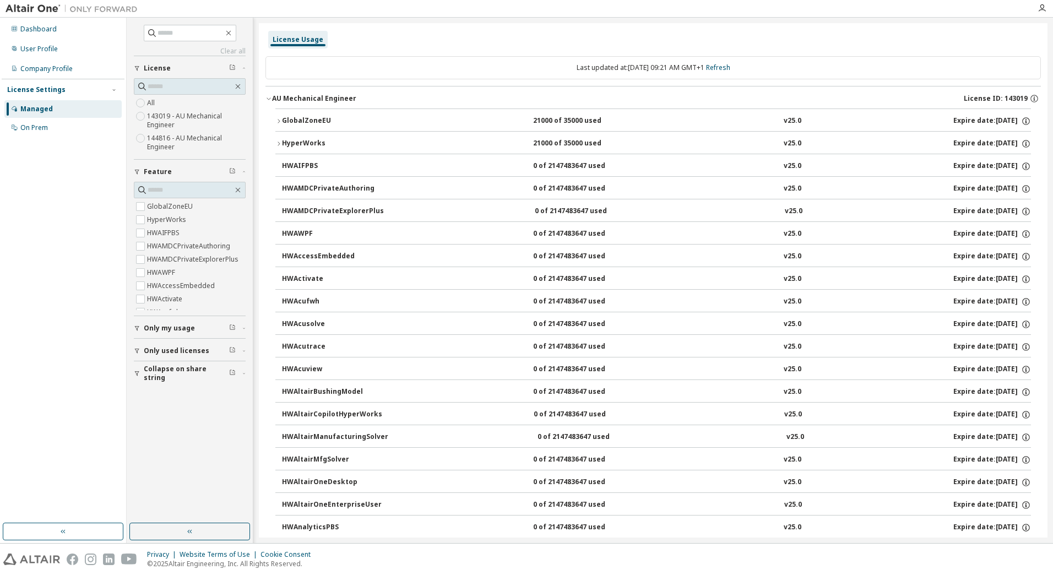
click at [326, 117] on div "GlobalZoneEU" at bounding box center [331, 121] width 99 height 10
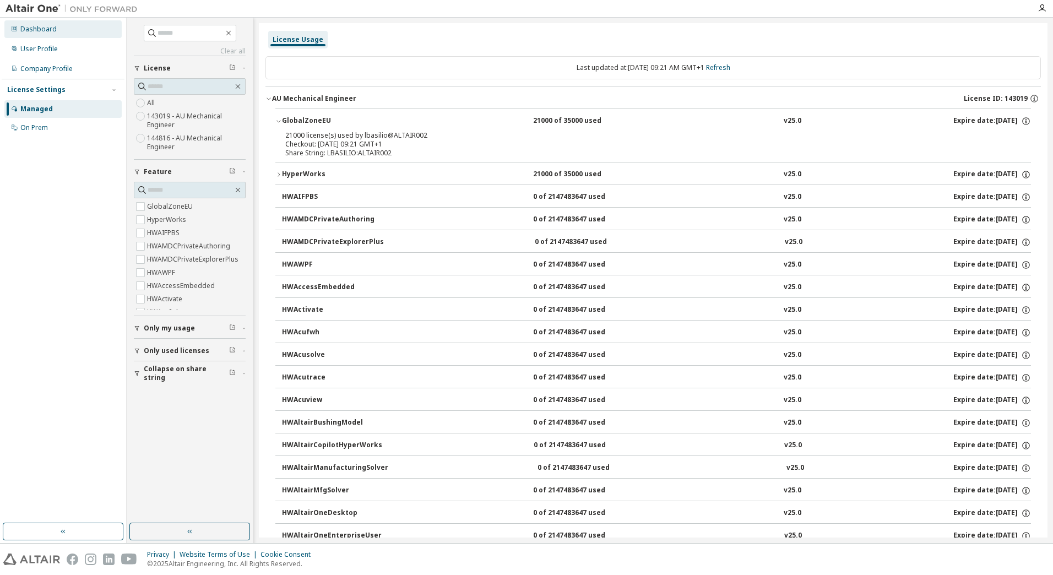
click at [58, 33] on div "Dashboard" at bounding box center [62, 29] width 117 height 18
